Goal: Task Accomplishment & Management: Use online tool/utility

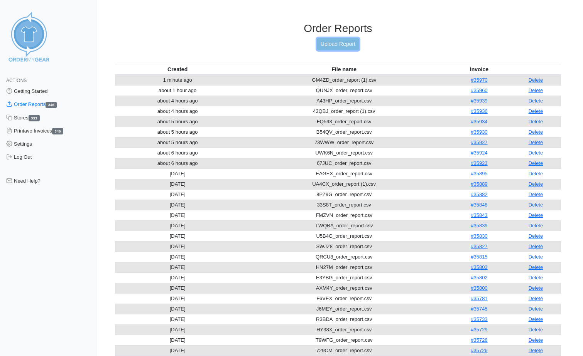
drag, startPoint x: 0, startPoint y: 0, endPoint x: 352, endPoint y: 40, distance: 354.0
click at [352, 40] on link "Upload Report" at bounding box center [338, 44] width 42 height 12
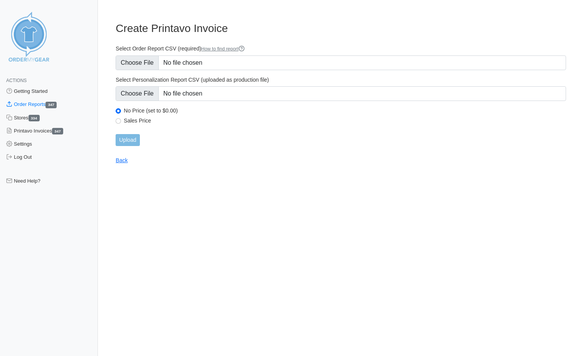
type input "C:\fakepath\G49C7_order_report.csv"
click at [137, 140] on input "Upload" at bounding box center [128, 140] width 24 height 12
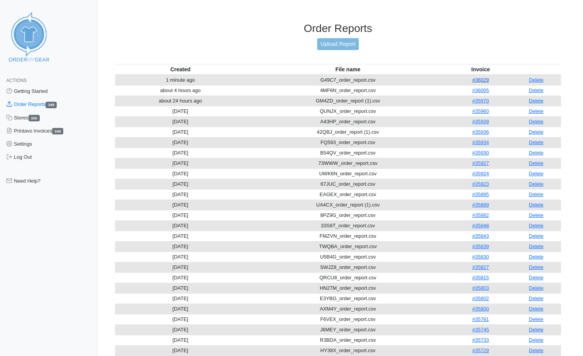
click at [479, 81] on link "#36029" at bounding box center [480, 80] width 17 height 6
